Goal: Register for event/course

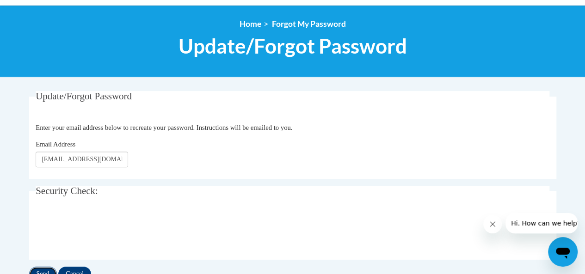
click at [44, 271] on input "Send" at bounding box center [43, 274] width 28 height 15
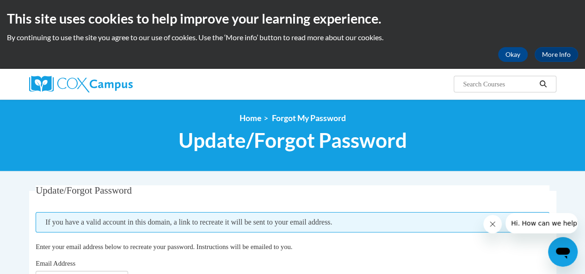
scroll to position [240, 0]
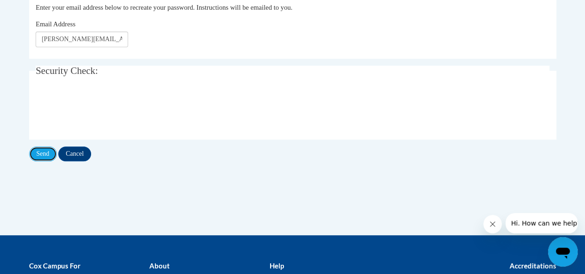
click at [51, 154] on input "Send" at bounding box center [43, 154] width 28 height 15
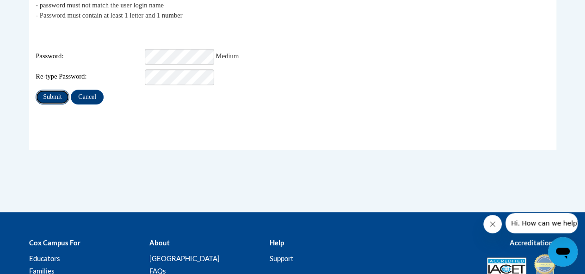
click at [46, 90] on input "Submit" at bounding box center [52, 97] width 33 height 15
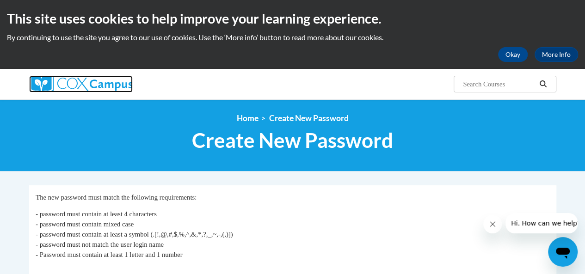
click at [91, 83] on img at bounding box center [81, 84] width 104 height 17
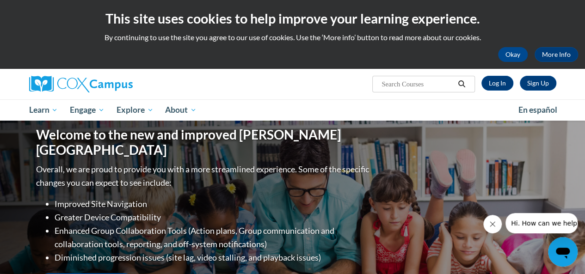
click at [419, 82] on input "Search..." at bounding box center [418, 84] width 74 height 11
type input "reading comprehension"
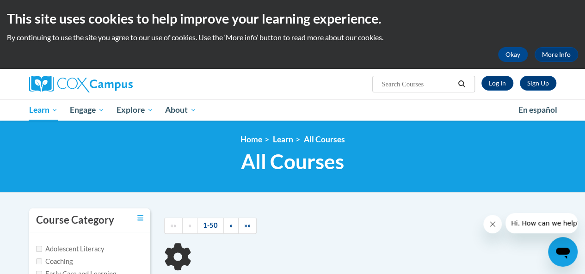
type input "reading comprehension"
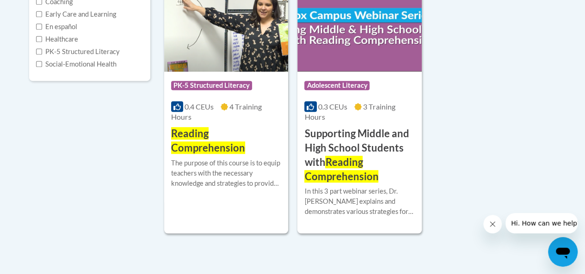
scroll to position [263, 0]
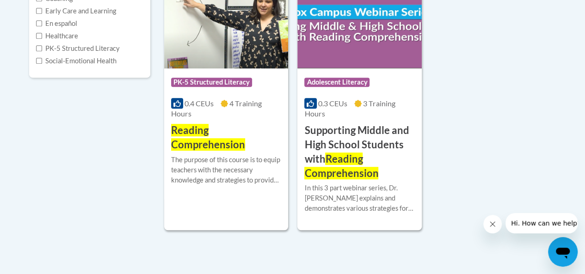
drag, startPoint x: 0, startPoint y: 0, endPoint x: 588, endPoint y: 217, distance: 627.2
click at [188, 140] on span "Reading Comprehension" at bounding box center [208, 137] width 74 height 27
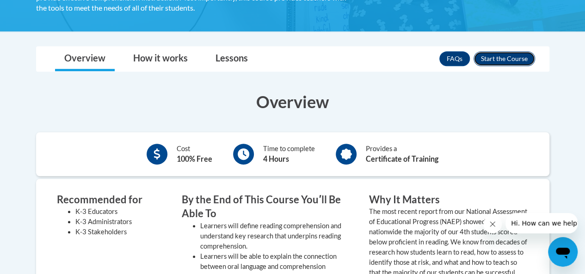
click at [513, 62] on button "Enroll" at bounding box center [505, 58] width 62 height 15
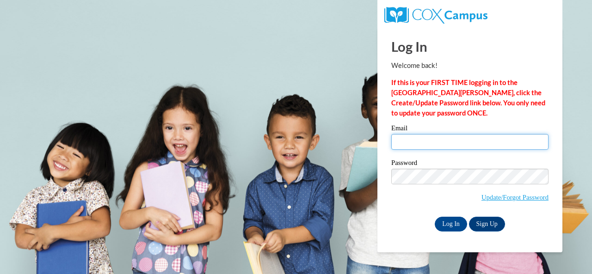
click at [463, 145] on input "Email" at bounding box center [469, 142] width 157 height 16
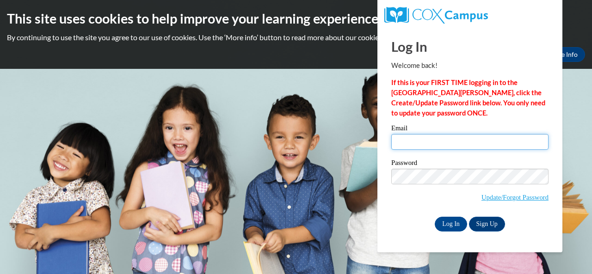
type input "[PERSON_NAME][EMAIL_ADDRESS][PERSON_NAME][DOMAIN_NAME]"
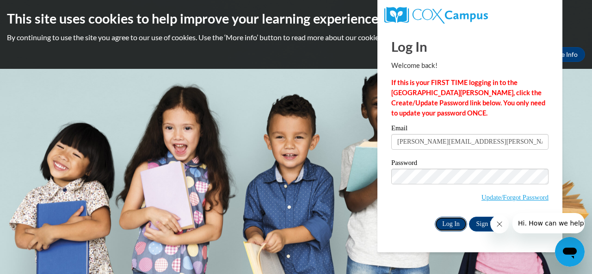
click at [448, 222] on input "Log In" at bounding box center [451, 224] width 32 height 15
